Goal: Information Seeking & Learning: Learn about a topic

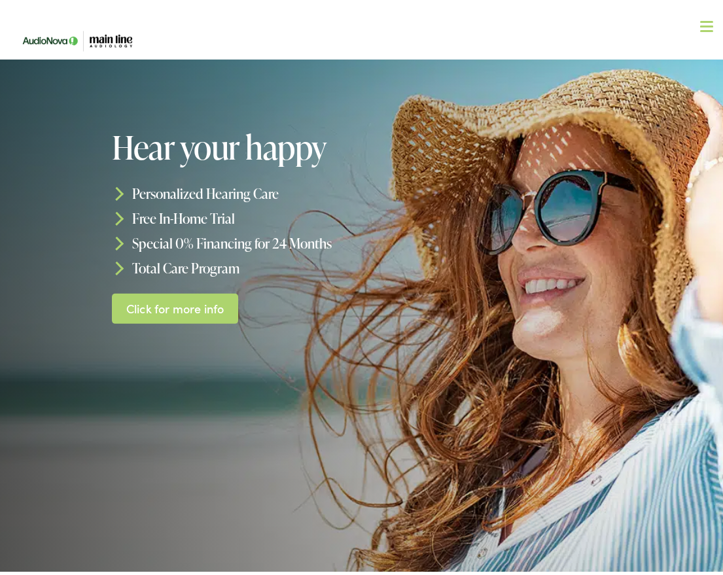
click at [700, 22] on span at bounding box center [706, 23] width 13 height 2
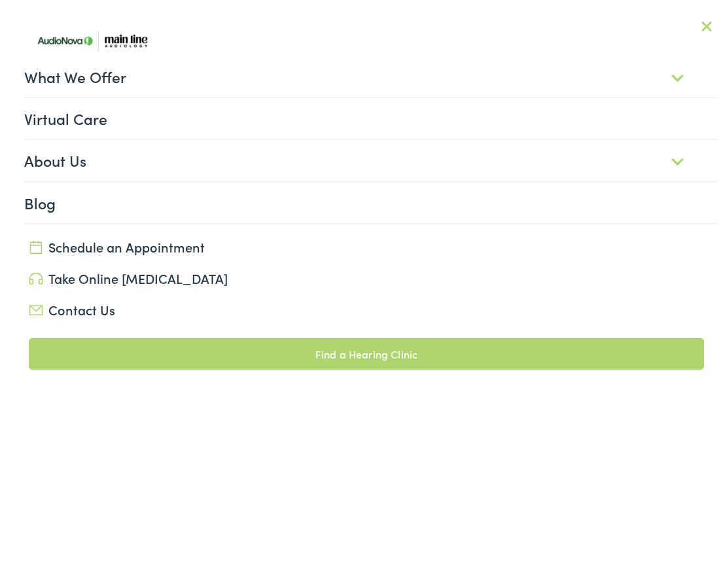
click at [22, 63] on ul "What We Offer Comprehensive & Holistic Care Hearing Testing & Evaluation Hearin…" at bounding box center [365, 136] width 703 height 168
click at [69, 67] on link "What We Offer" at bounding box center [371, 72] width 694 height 41
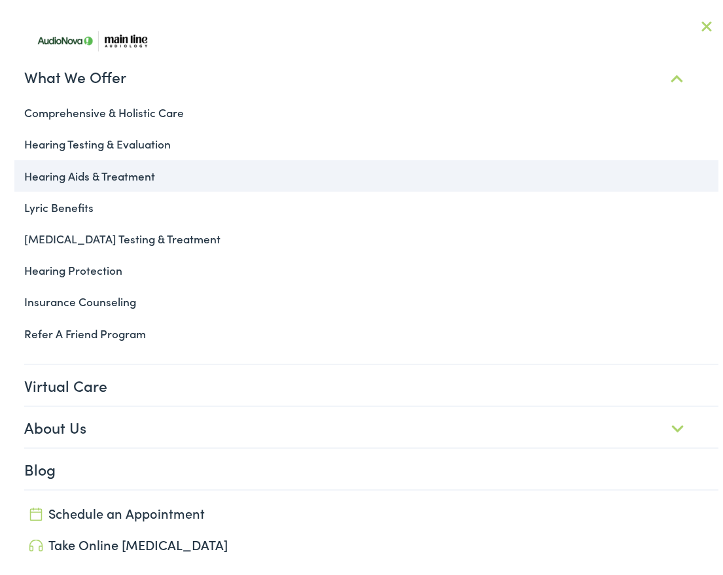
click at [84, 171] on link "Hearing Aids & Treatment" at bounding box center [365, 171] width 703 height 31
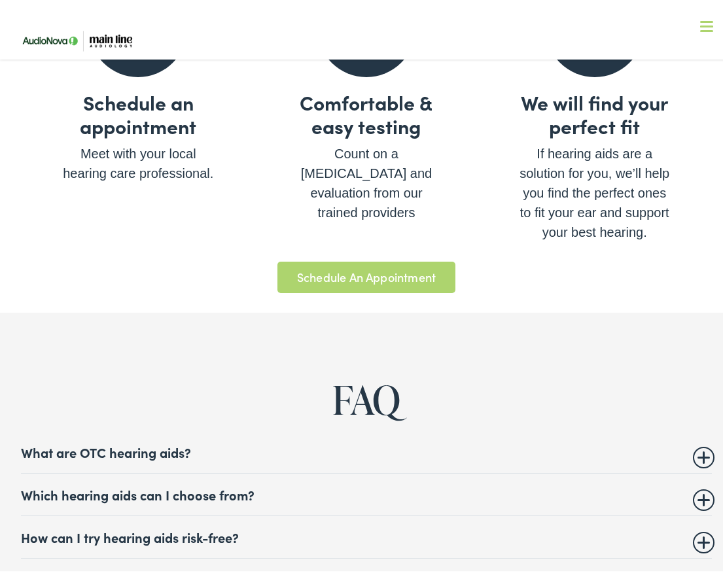
scroll to position [4893, 0]
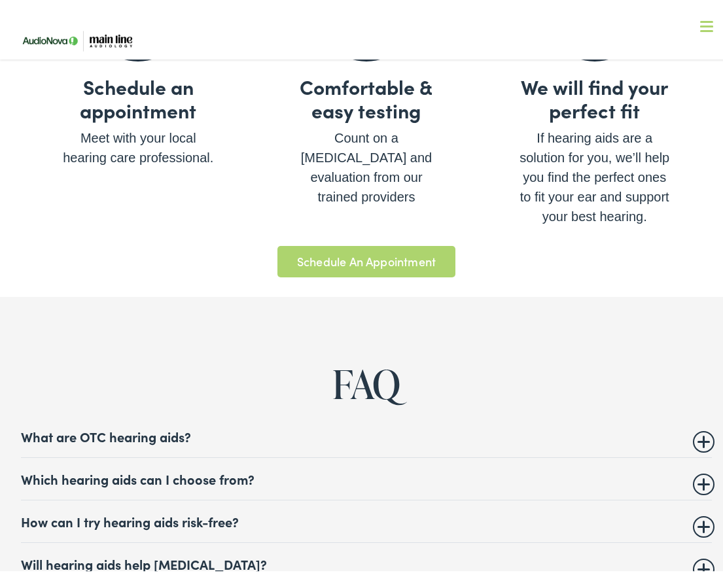
click at [692, 467] on summary "Which hearing aids can I choose from?" at bounding box center [366, 475] width 691 height 16
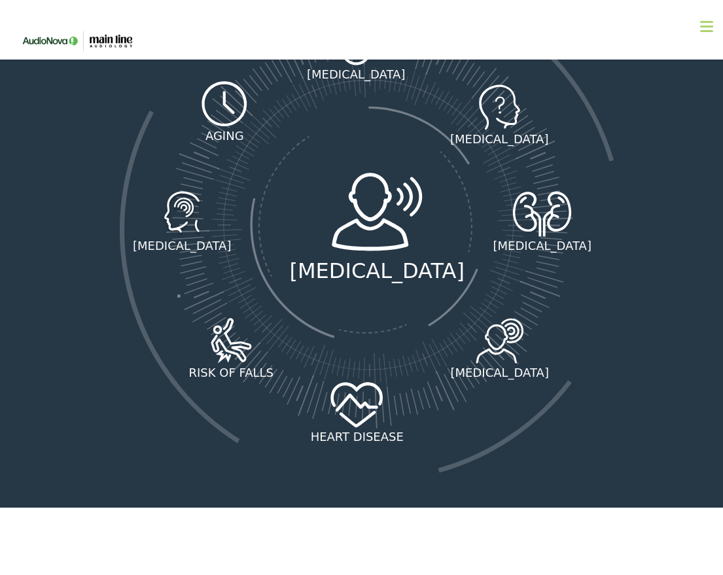
scroll to position [1543, 0]
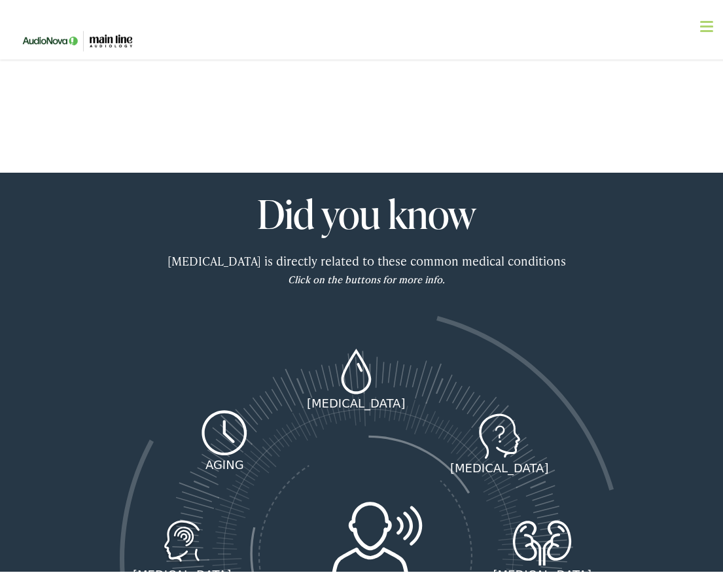
click at [700, 18] on span at bounding box center [706, 18] width 13 height 2
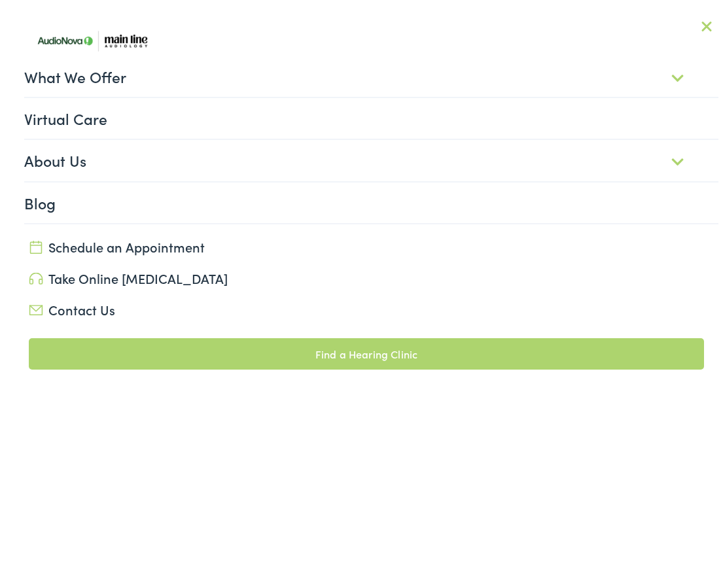
click at [60, 154] on link "About Us" at bounding box center [371, 156] width 694 height 41
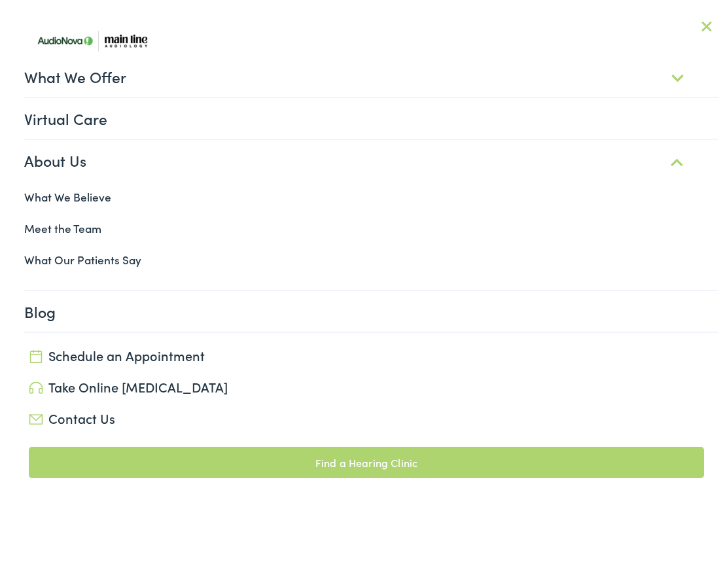
click at [73, 71] on link "What We Offer" at bounding box center [371, 72] width 694 height 41
